Goal: Check status: Check status

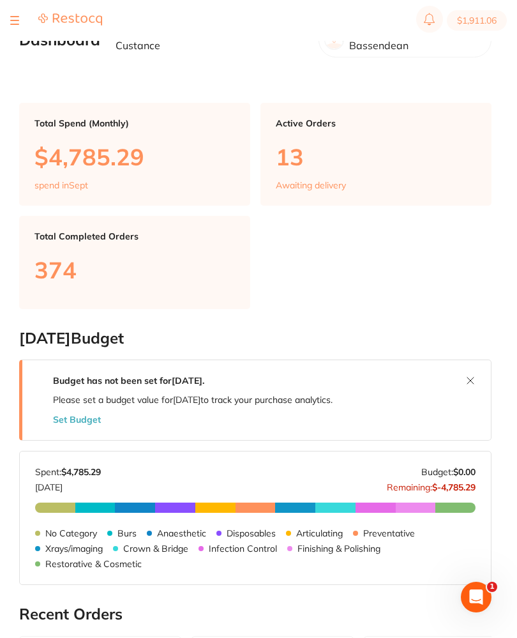
click at [14, 17] on div at bounding box center [14, 20] width 9 height 15
click at [19, 16] on div at bounding box center [56, 20] width 92 height 15
click at [12, 20] on button at bounding box center [14, 20] width 9 height 1
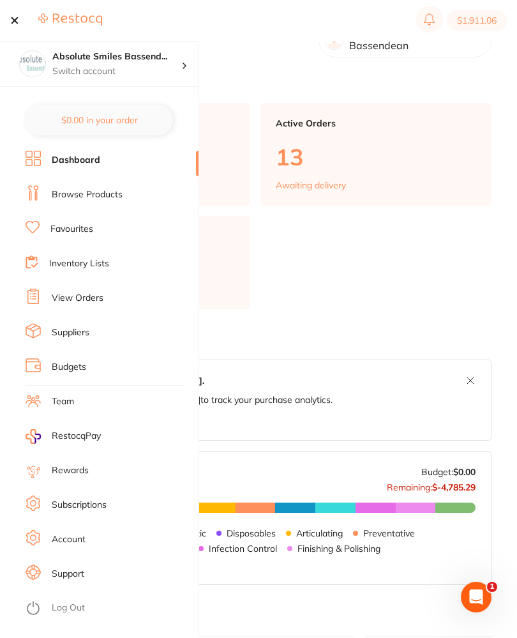
click at [95, 296] on link "View Orders" at bounding box center [78, 298] width 52 height 13
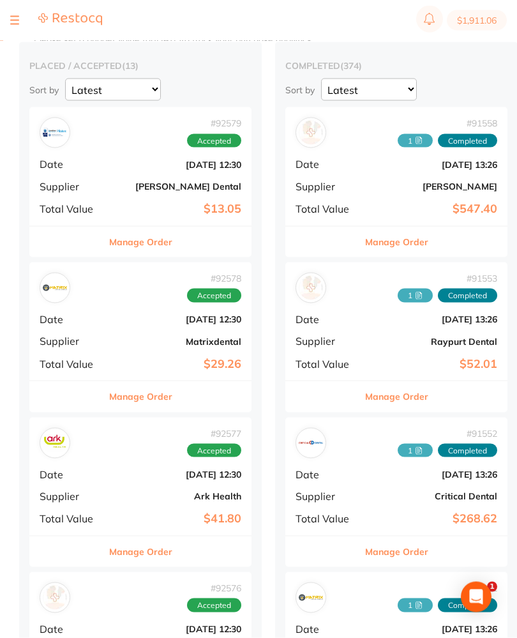
scroll to position [115, 0]
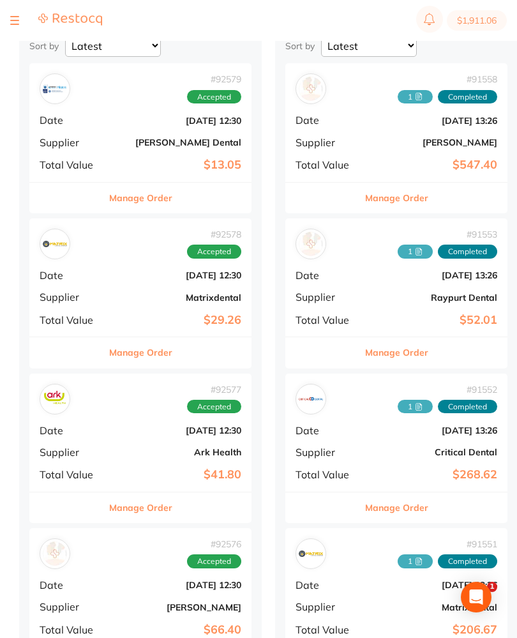
click at [143, 283] on div "# 92578 Accepted Date [DATE] 12:30 Supplier Matrixdental Total Value $29.26" at bounding box center [140, 277] width 222 height 118
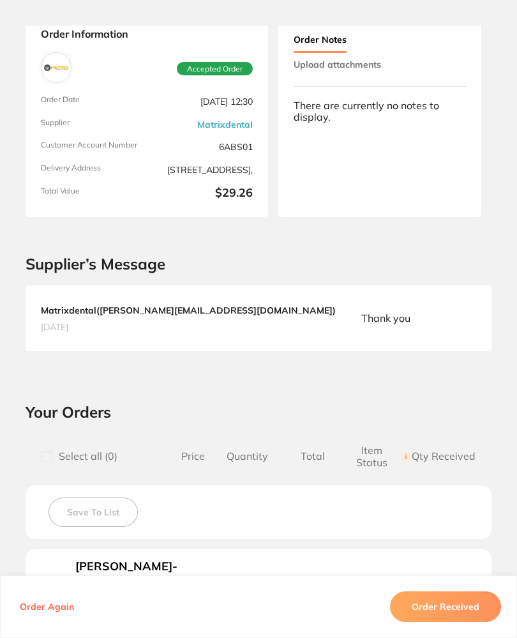
scroll to position [56, 0]
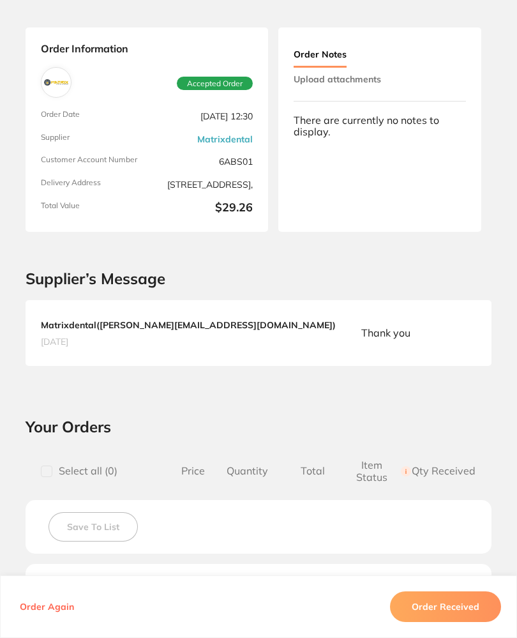
click at [377, 77] on button "Upload attachments" at bounding box center [337, 79] width 87 height 23
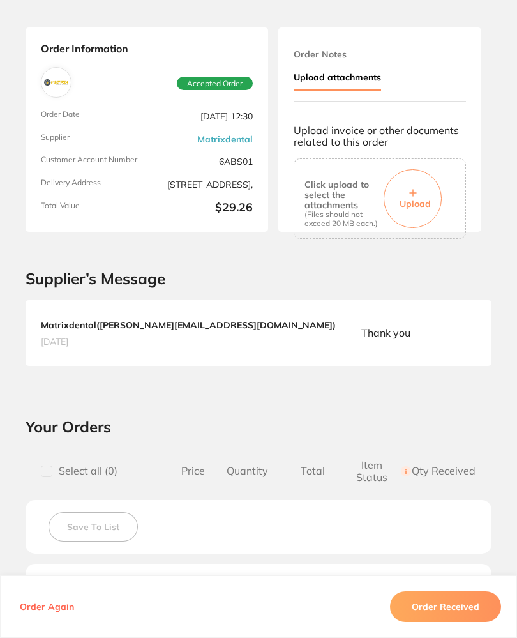
click at [417, 183] on button "Upload" at bounding box center [413, 198] width 58 height 59
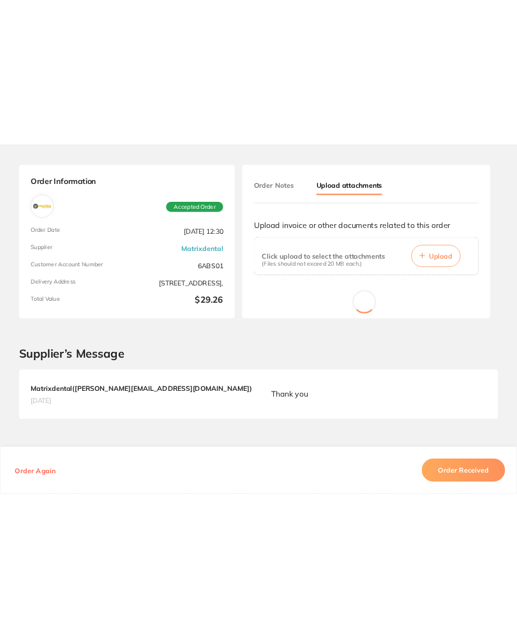
scroll to position [115, 0]
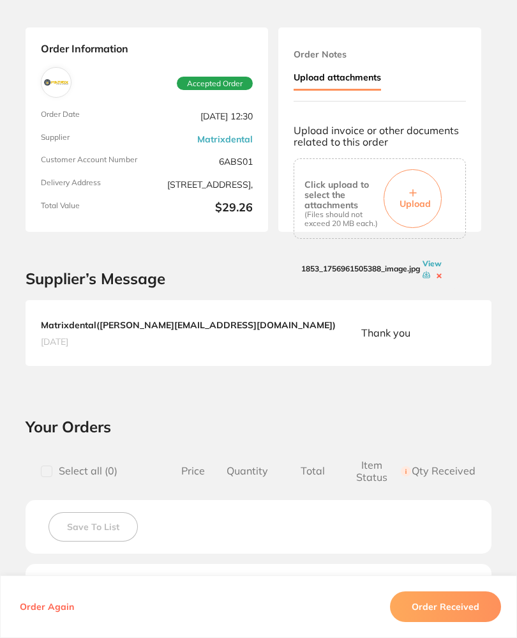
click at [488, 622] on button "Order Received" at bounding box center [445, 606] width 111 height 31
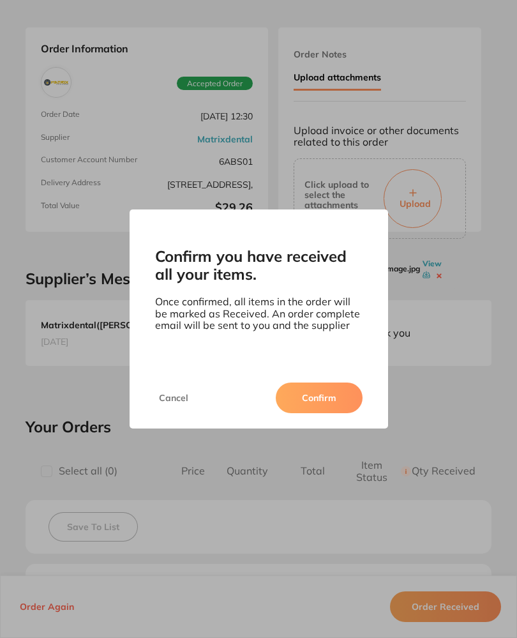
click at [336, 405] on button "Confirm" at bounding box center [319, 397] width 87 height 31
